Goal: Task Accomplishment & Management: Manage account settings

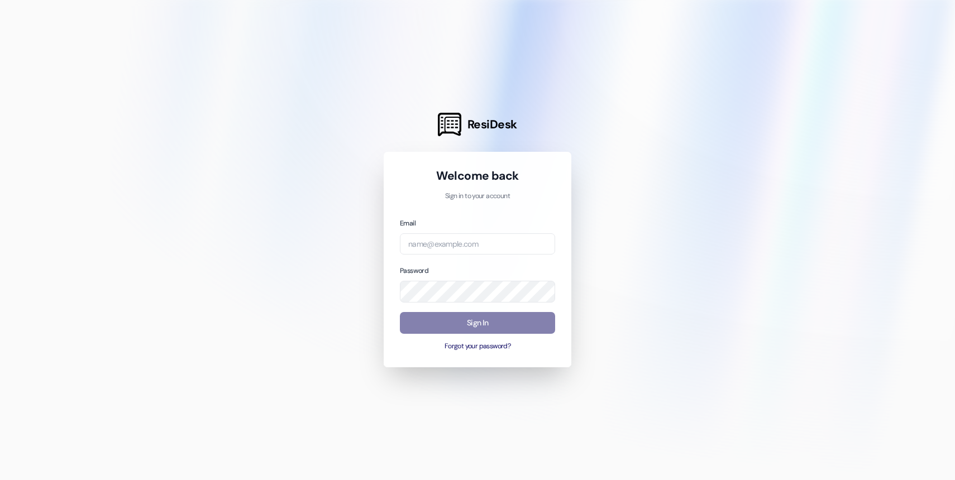
click at [425, 256] on div "Email Password Sign In Forgot your password?" at bounding box center [477, 284] width 155 height 135
click at [425, 248] on input "email" at bounding box center [477, 244] width 155 height 22
click at [437, 248] on input "email" at bounding box center [477, 244] width 155 height 22
click at [450, 241] on input "email" at bounding box center [477, 244] width 155 height 22
type input "[EMAIL_ADDRESS][DOMAIN_NAME]"
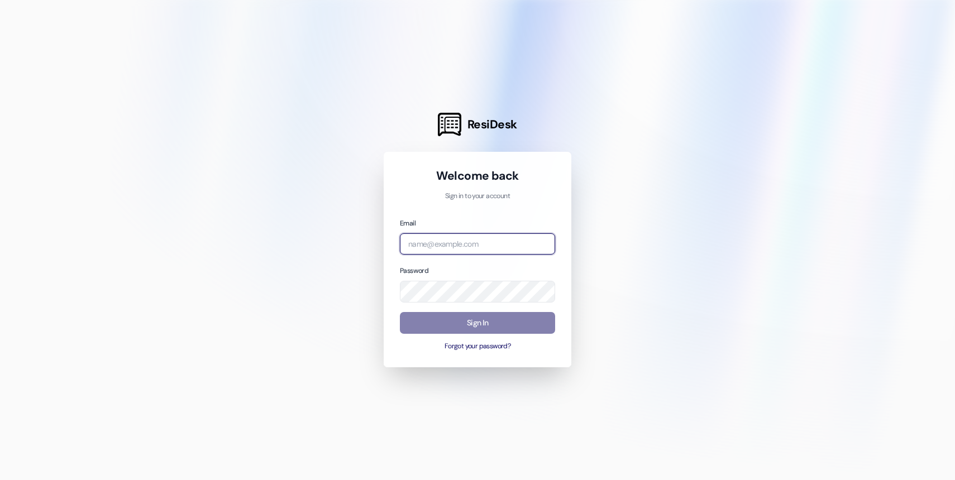
click at [466, 250] on input "email" at bounding box center [477, 244] width 155 height 22
type input "[EMAIL_ADDRESS][DOMAIN_NAME]"
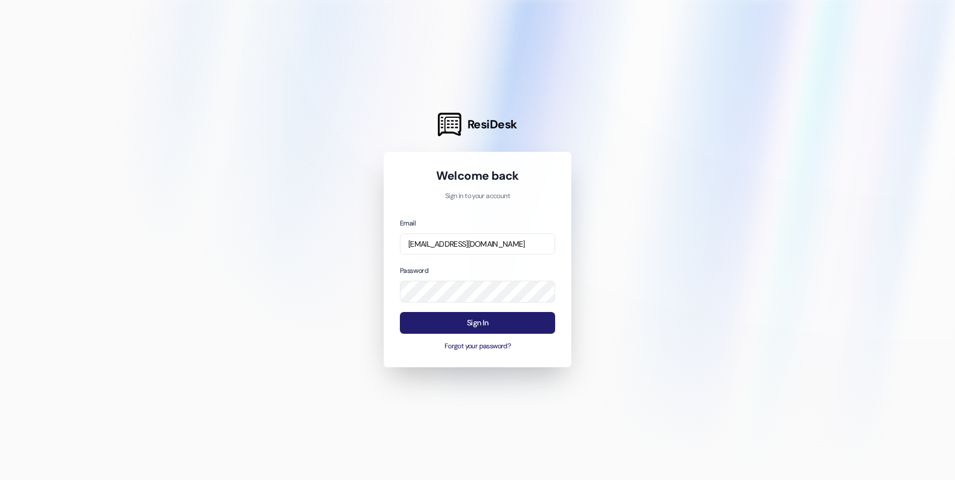
click at [465, 328] on button "Sign In" at bounding box center [477, 323] width 155 height 22
